Goal: Find contact information: Find contact information

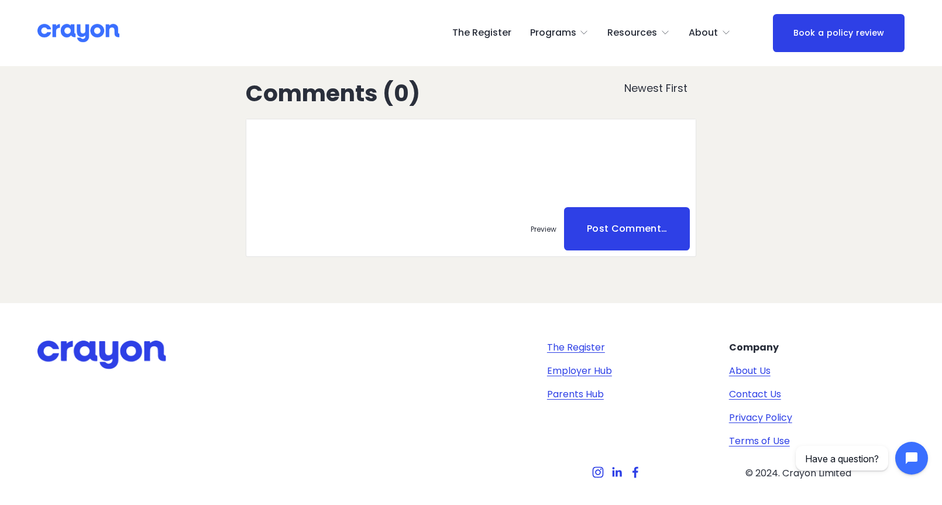
scroll to position [5444, 0]
click at [741, 387] on link "Contact Us" at bounding box center [755, 394] width 52 height 14
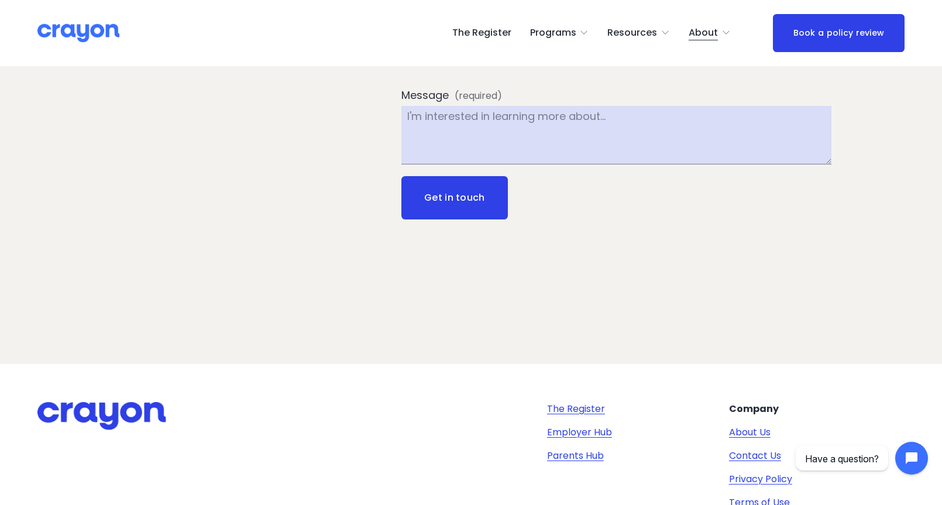
scroll to position [348, 0]
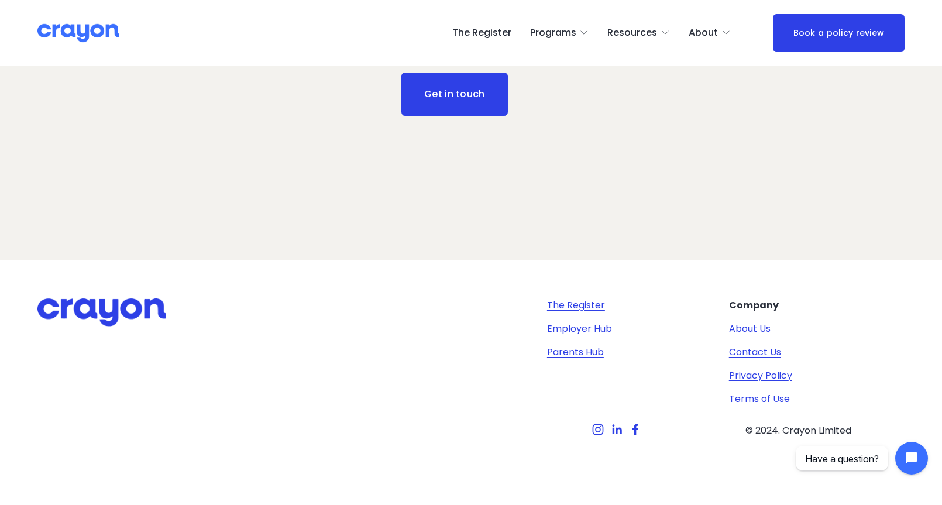
click at [753, 329] on link "About Us" at bounding box center [750, 329] width 42 height 14
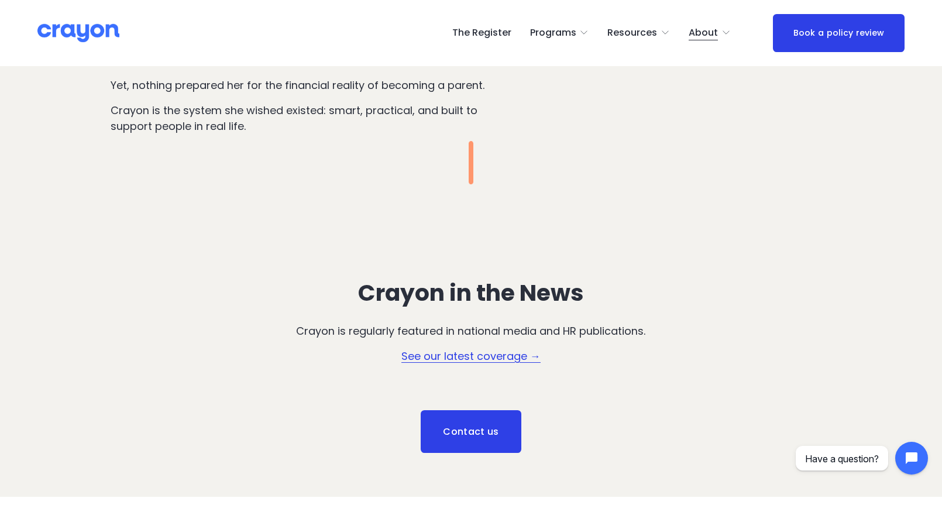
scroll to position [1407, 0]
